Goal: Transaction & Acquisition: Purchase product/service

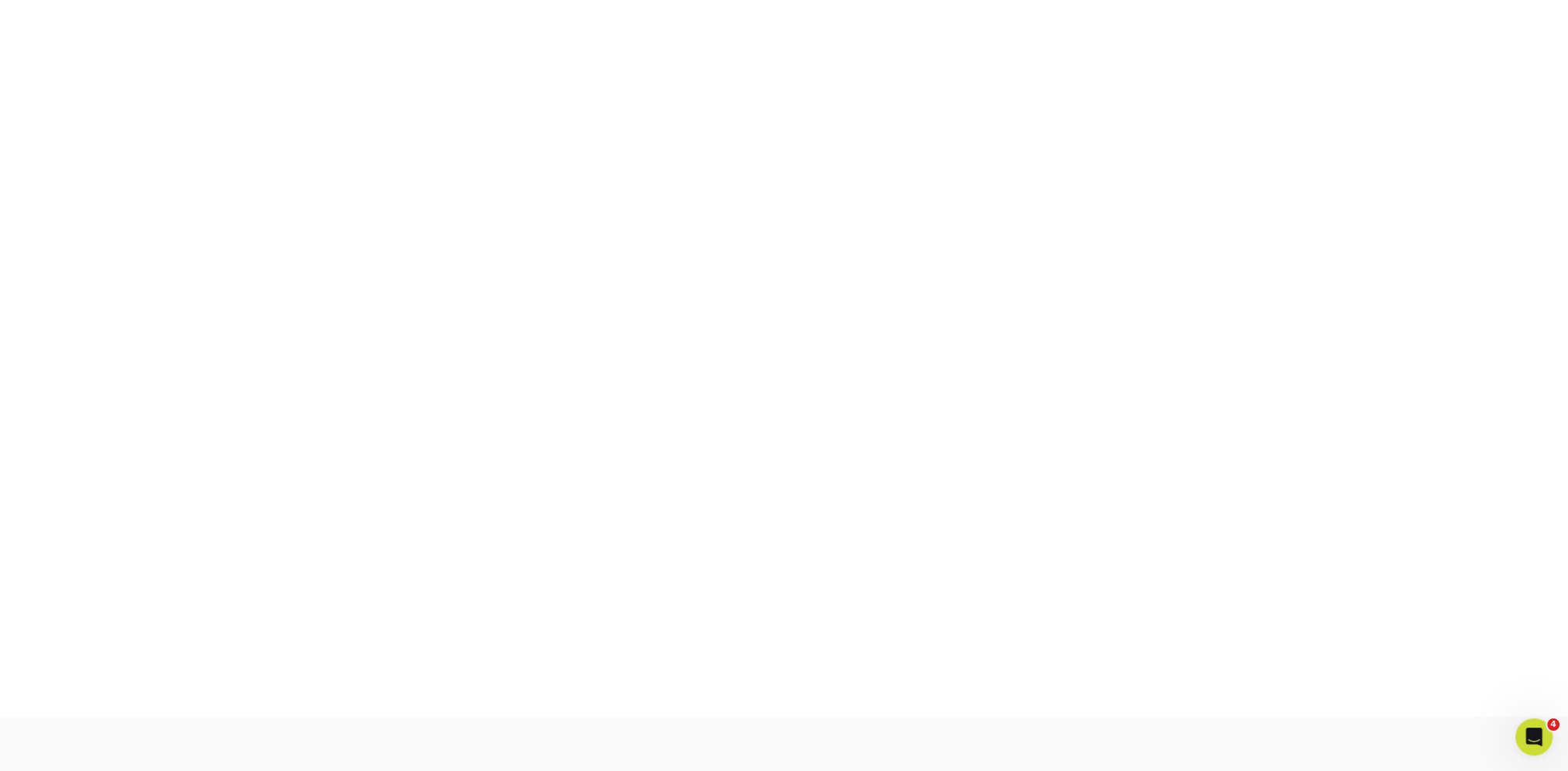
scroll to position [405, 0]
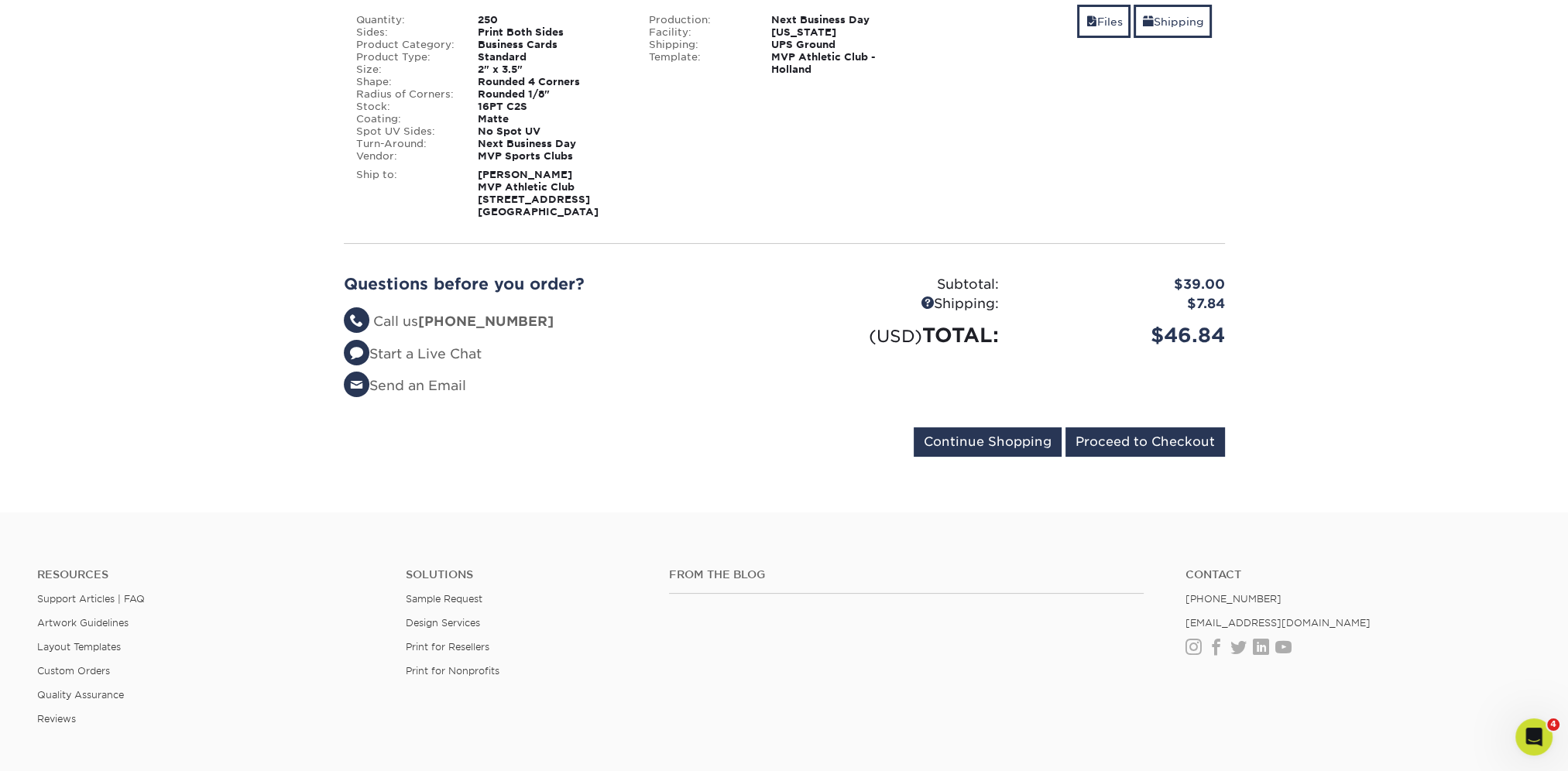
scroll to position [77, 0]
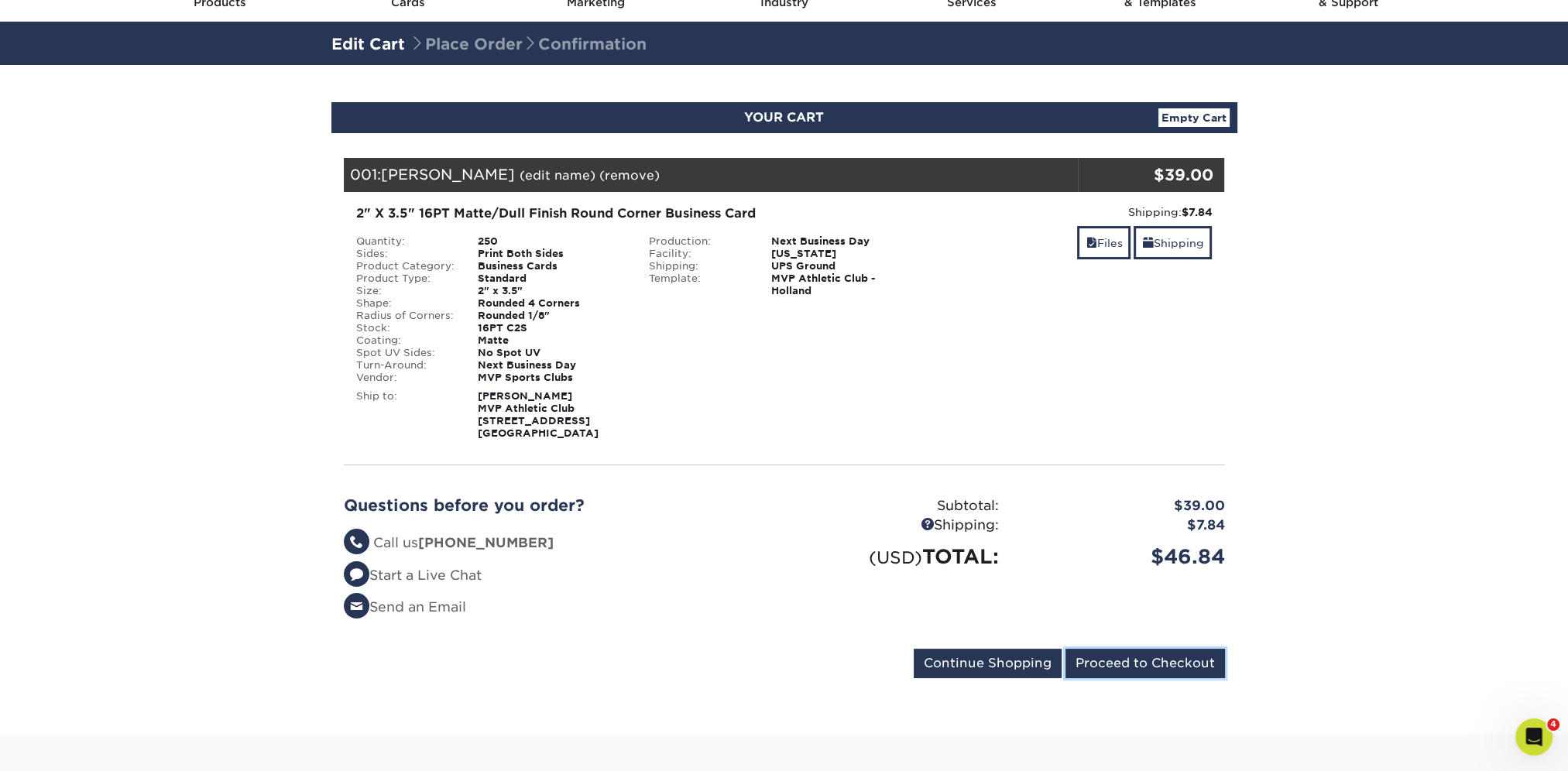
click at [1105, 658] on input "Proceed to Checkout" at bounding box center [1146, 663] width 159 height 30
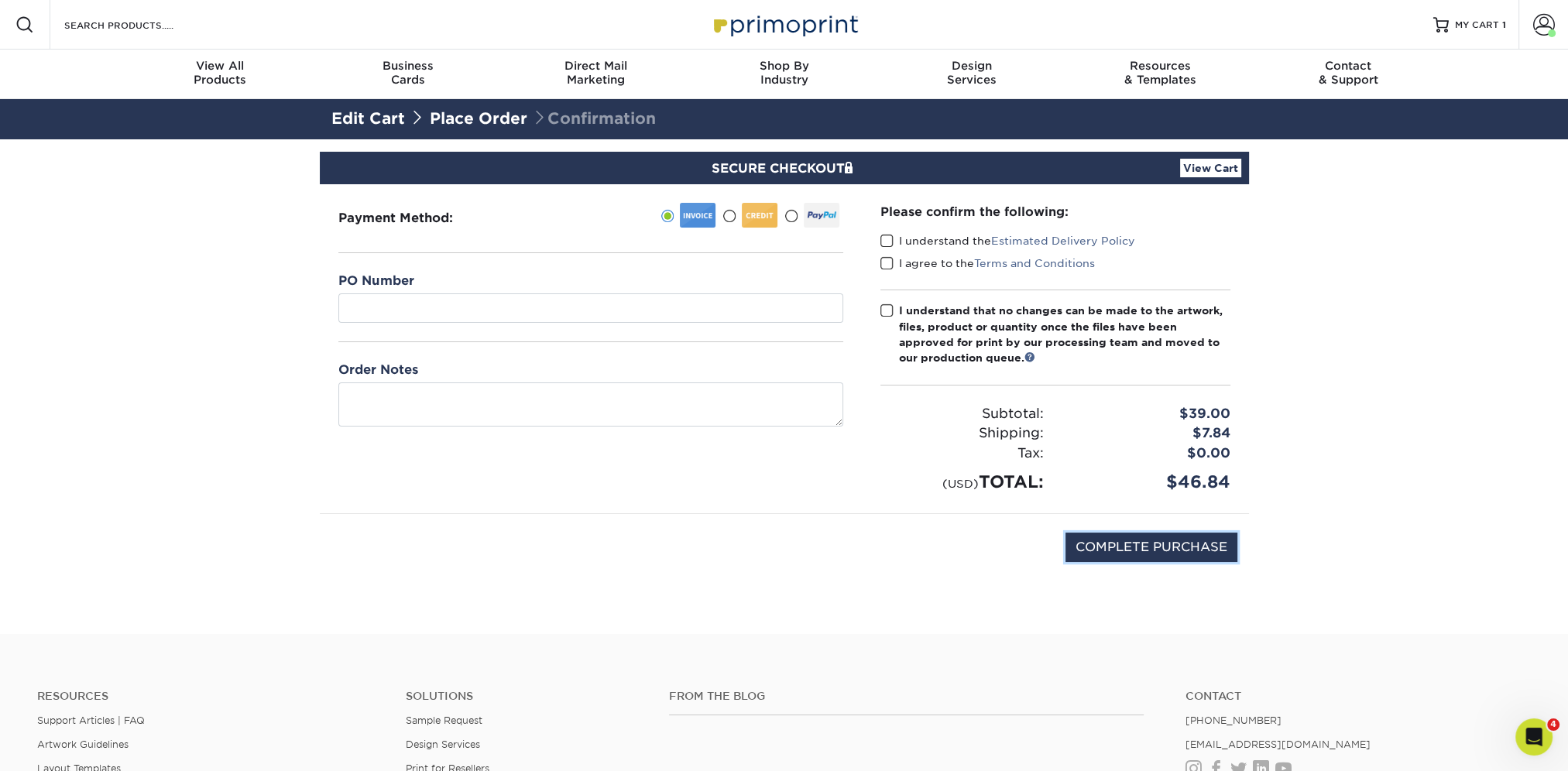
click at [1112, 543] on input "COMPLETE PURCHASE" at bounding box center [1151, 547] width 172 height 30
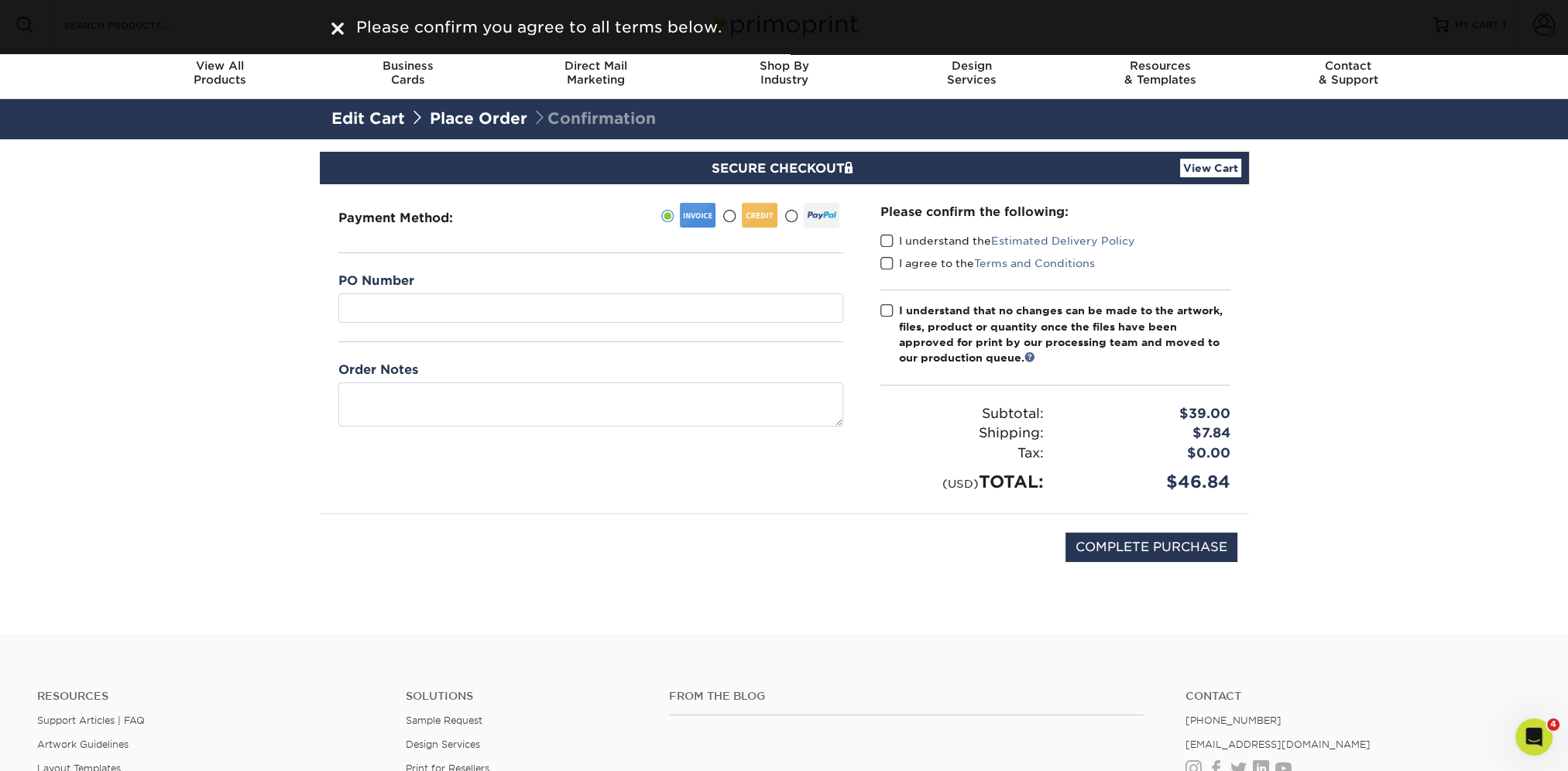
click at [892, 236] on span at bounding box center [887, 240] width 14 height 14
click at [0, 0] on input "I understand the Estimated Delivery Policy" at bounding box center [0, 0] width 0 height 0
click at [883, 260] on span at bounding box center [887, 263] width 14 height 14
click at [0, 0] on input "I agree to the Terms and Conditions" at bounding box center [0, 0] width 0 height 0
drag, startPoint x: 880, startPoint y: 295, endPoint x: 883, endPoint y: 308, distance: 13.3
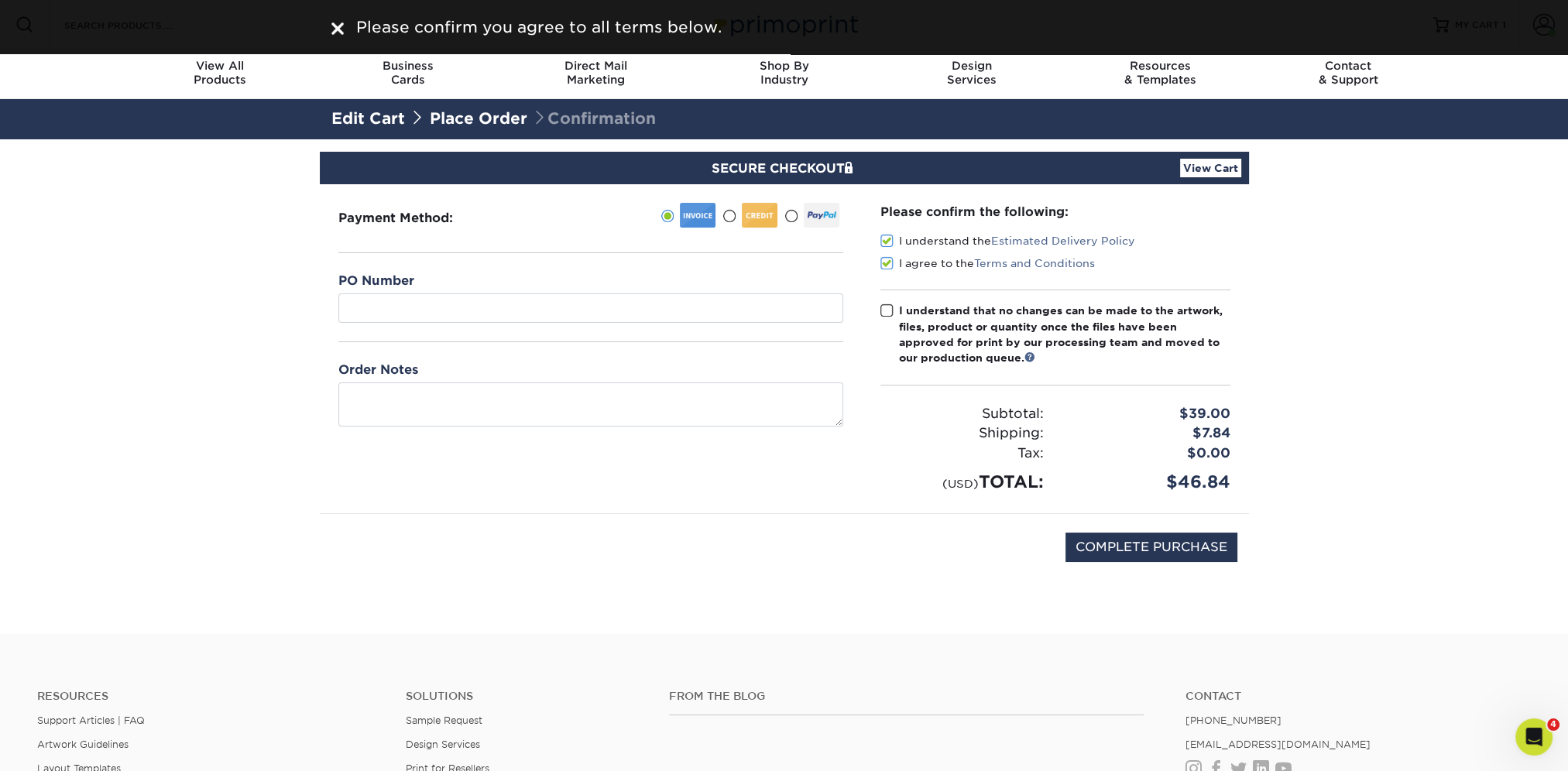
click at [881, 295] on div "Please confirm the following: I understand the Estimated Delivery Policy I agre…" at bounding box center [1055, 349] width 350 height 292
drag, startPoint x: 883, startPoint y: 310, endPoint x: 937, endPoint y: 401, distance: 105.8
click at [885, 313] on span at bounding box center [887, 311] width 14 height 14
click at [0, 0] on input "I understand that no changes can be made to the artwork, files, product or quan…" at bounding box center [0, 0] width 0 height 0
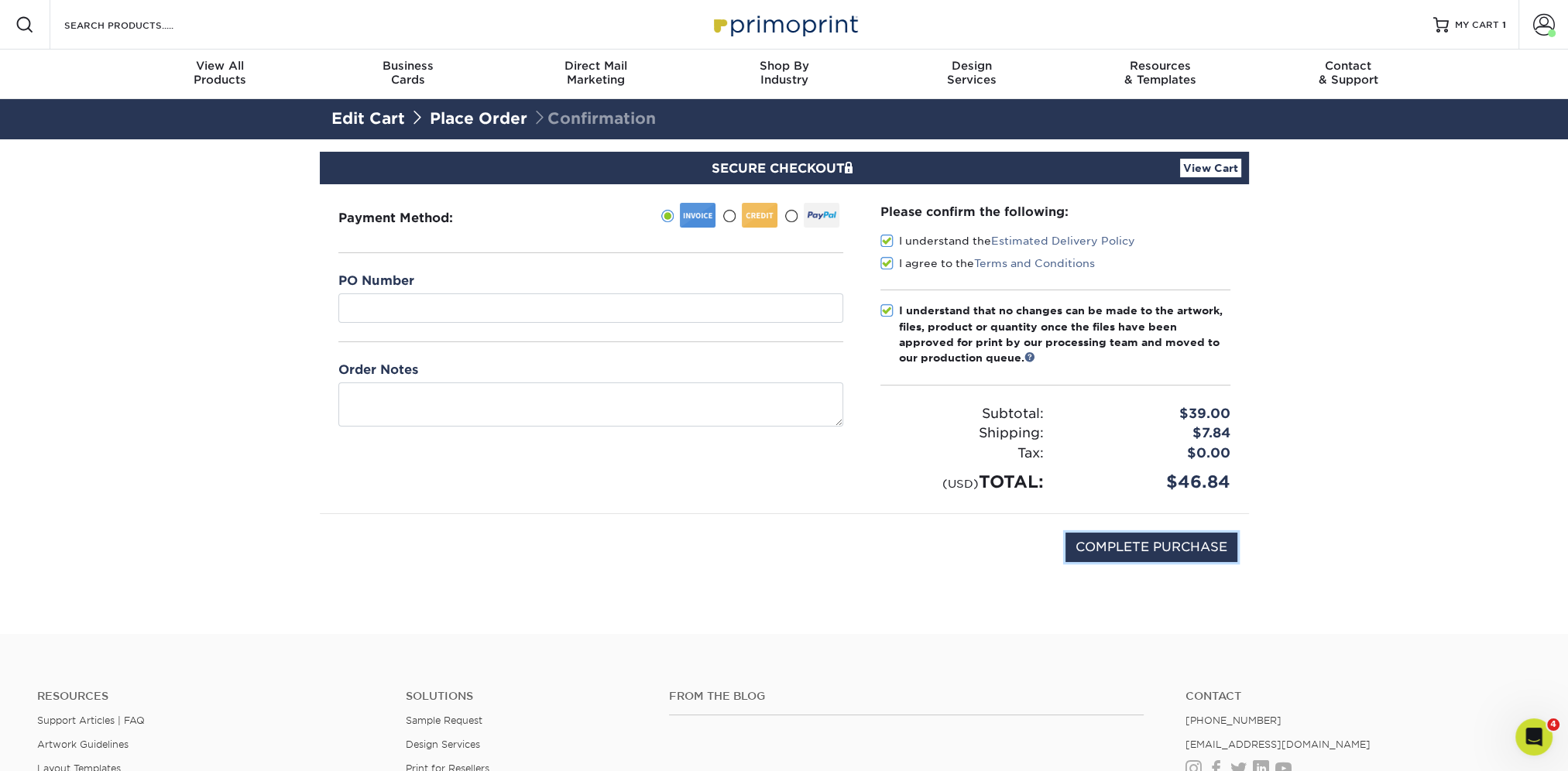
click at [1100, 542] on input "COMPLETE PURCHASE" at bounding box center [1151, 547] width 172 height 30
type input "PROCESSING, PLEASE WAIT..."
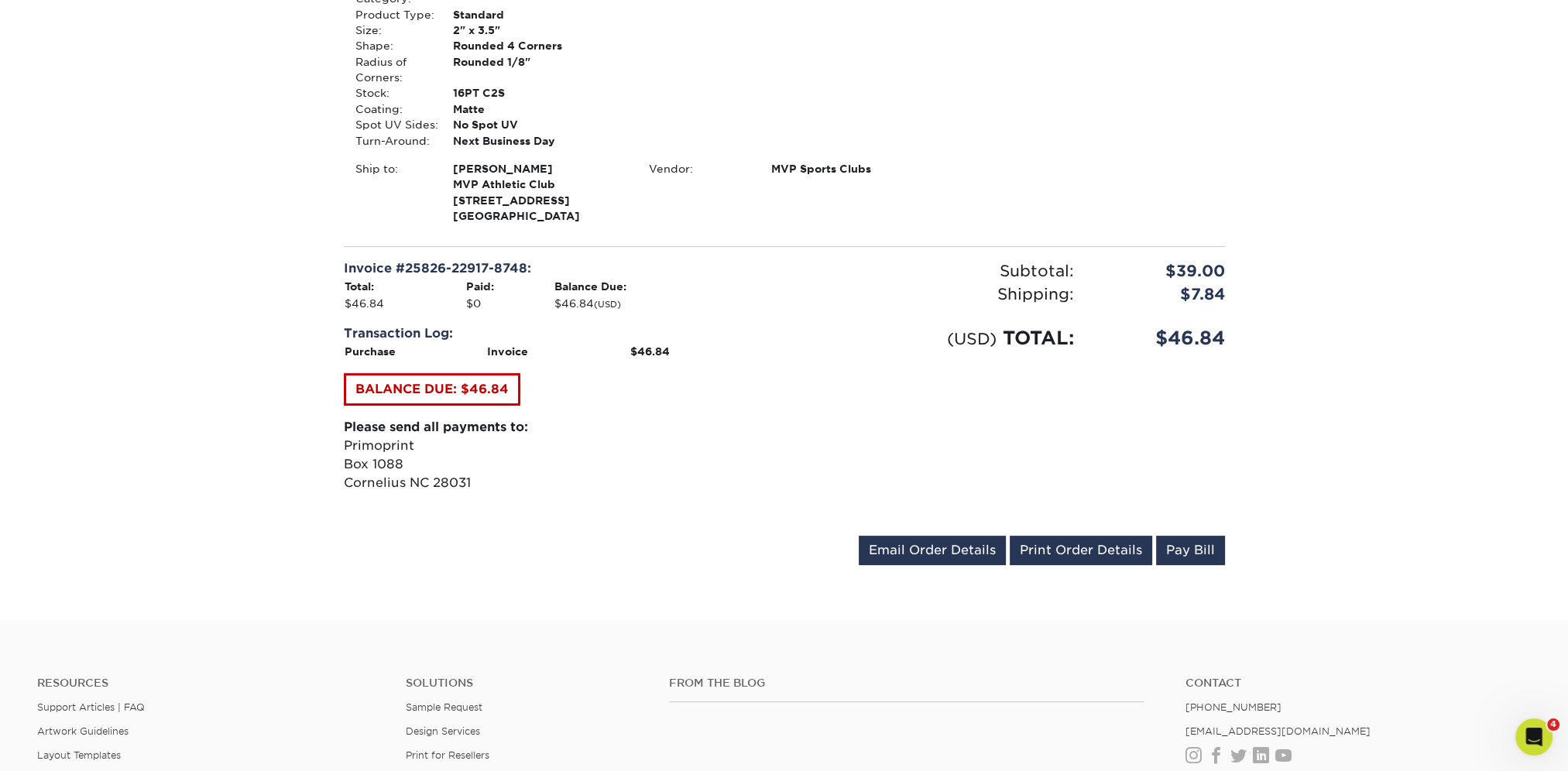
scroll to position [542, 0]
